Goal: Find specific page/section: Find specific page/section

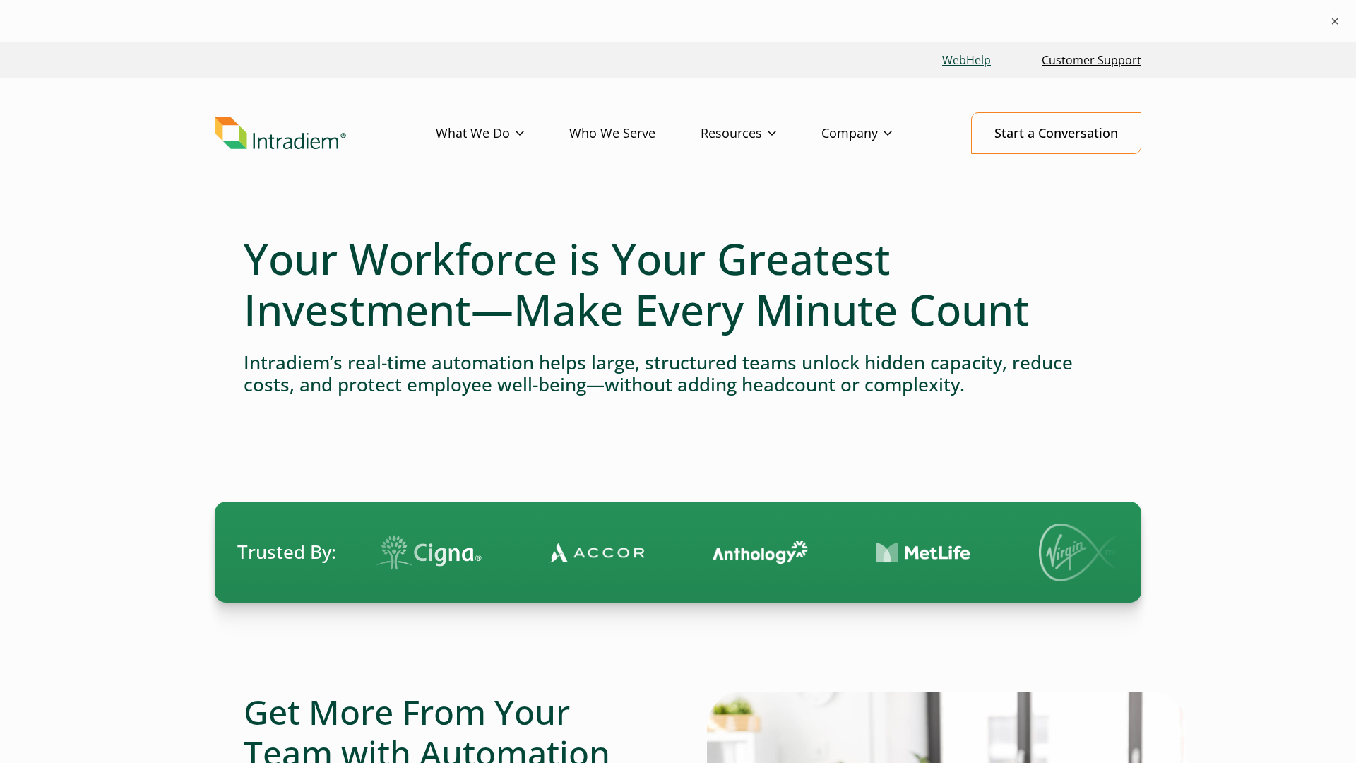
click at [966, 60] on link "WebHelp" at bounding box center [967, 60] width 60 height 30
click at [1170, 552] on li at bounding box center [1239, 552] width 138 height 71
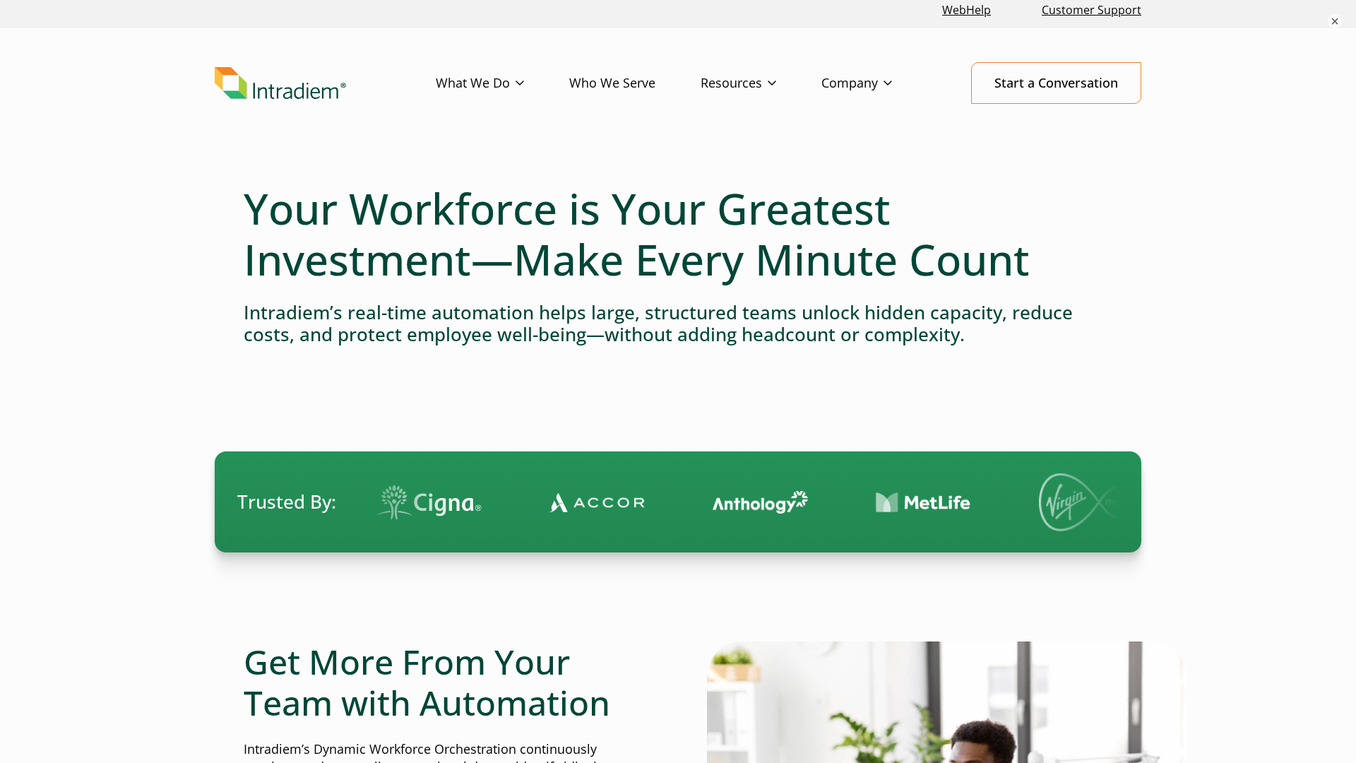
click at [1056, 83] on link "Start a Conversation" at bounding box center [1056, 83] width 170 height 42
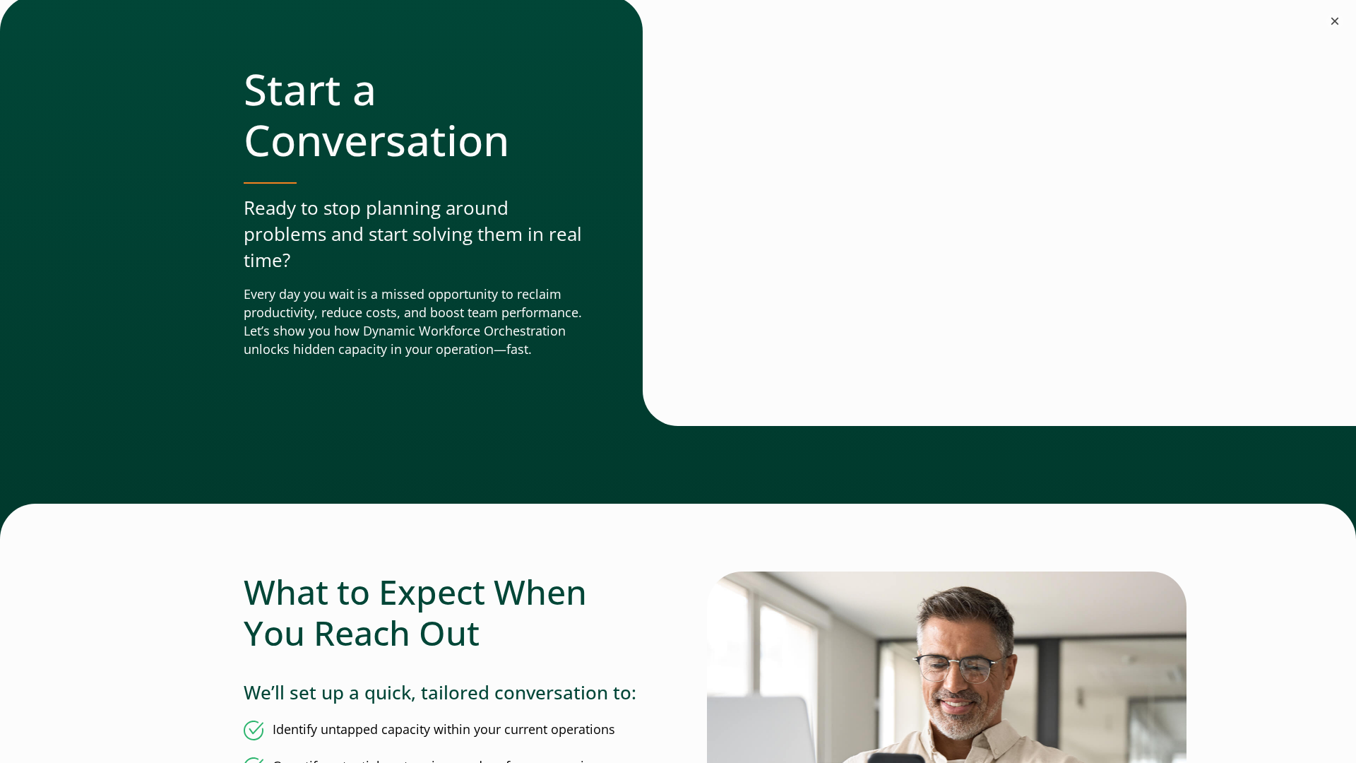
click at [1335, 21] on button "×" at bounding box center [1335, 21] width 17 height 17
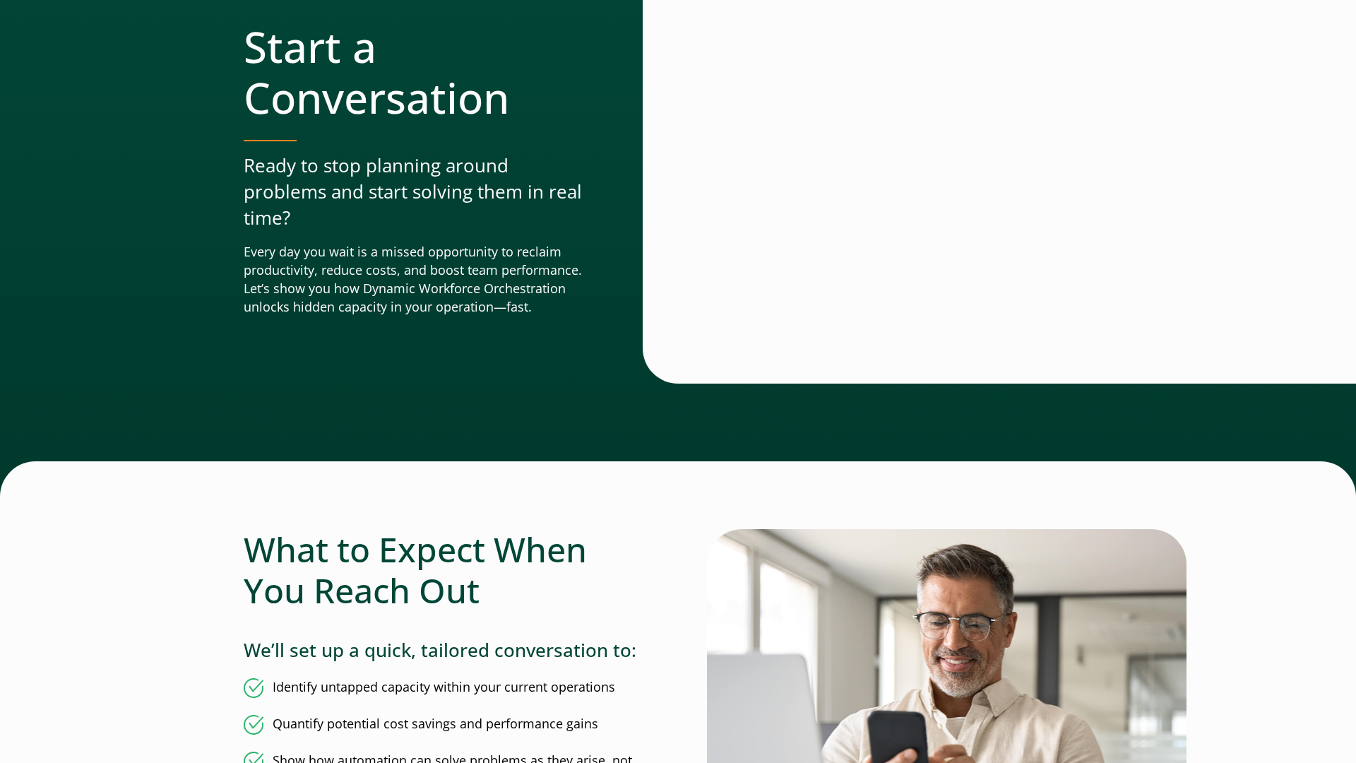
click at [947, 697] on img at bounding box center [947, 697] width 480 height 336
click at [660, 168] on div at bounding box center [660, 168] width 35 height 430
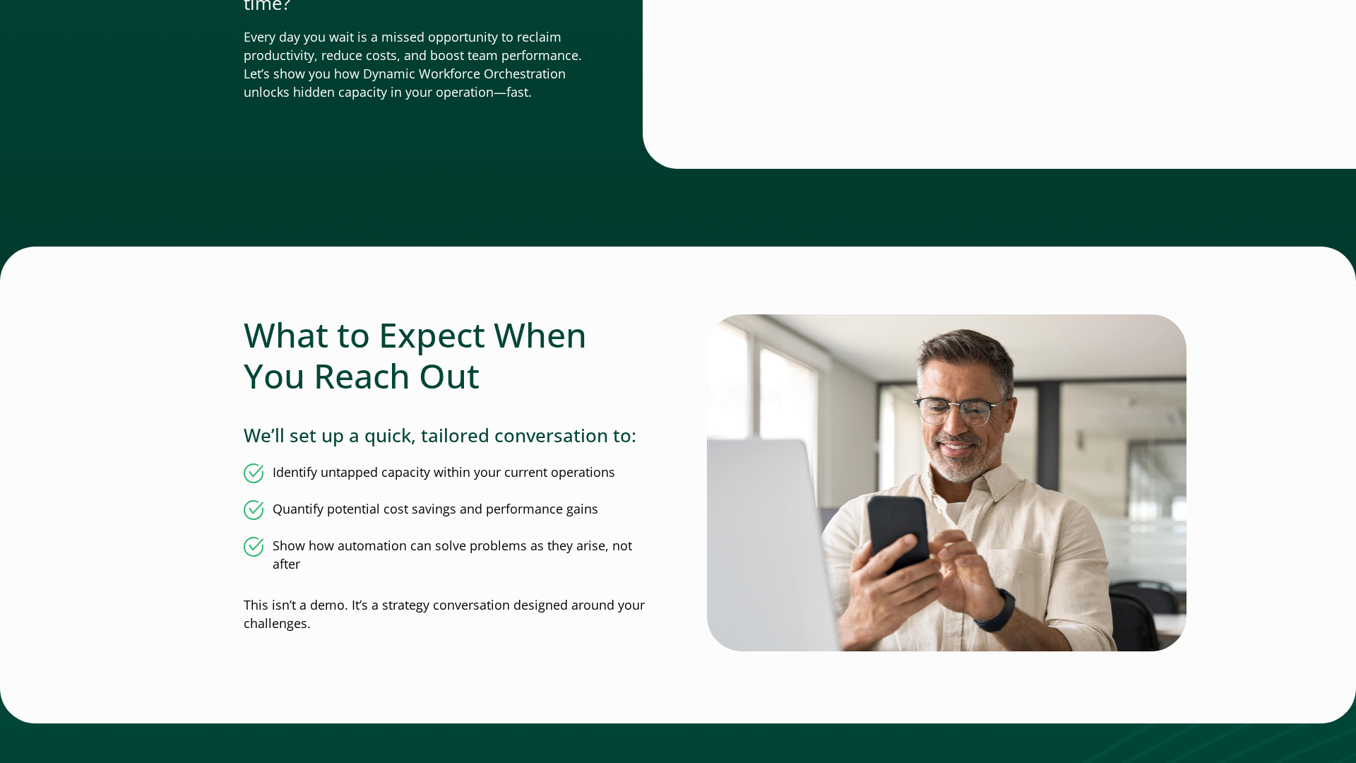
click at [947, 482] on img at bounding box center [947, 482] width 480 height 336
